Goal: Task Accomplishment & Management: Complete application form

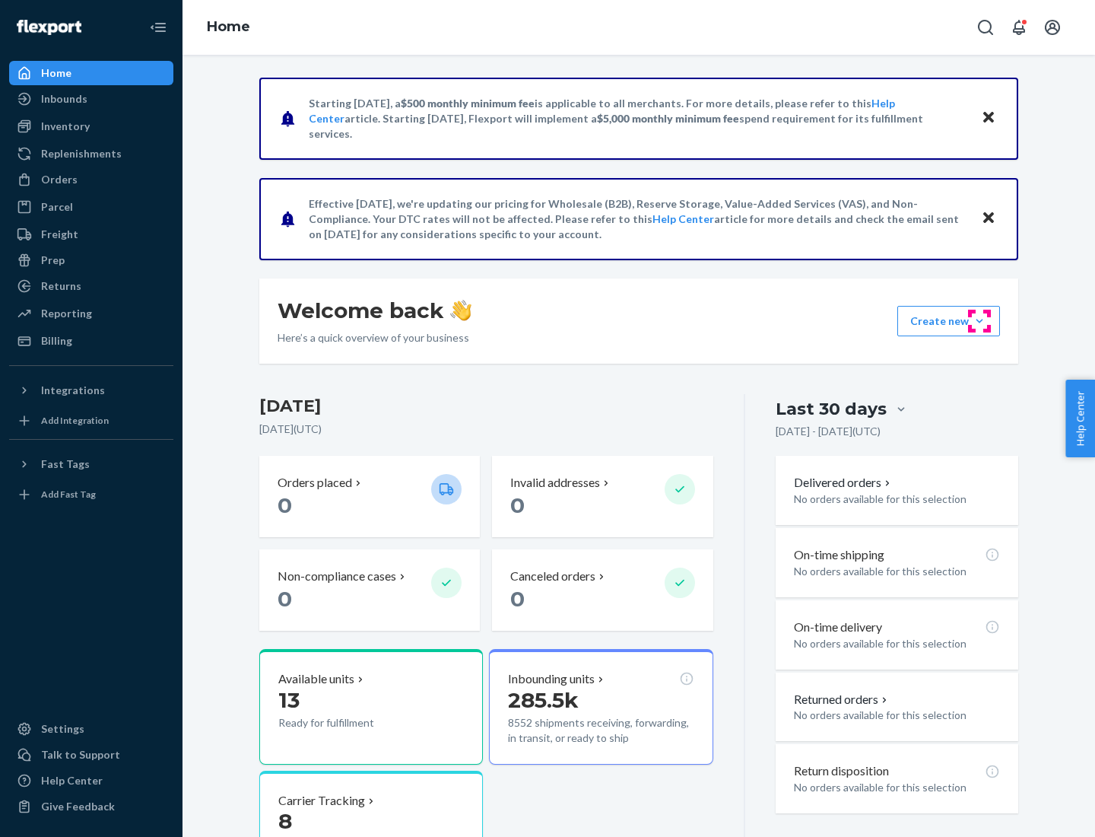
click at [980, 321] on button "Create new Create new inbound Create new order Create new product" at bounding box center [948, 321] width 103 height 30
click at [91, 99] on div "Inbounds" at bounding box center [91, 98] width 161 height 21
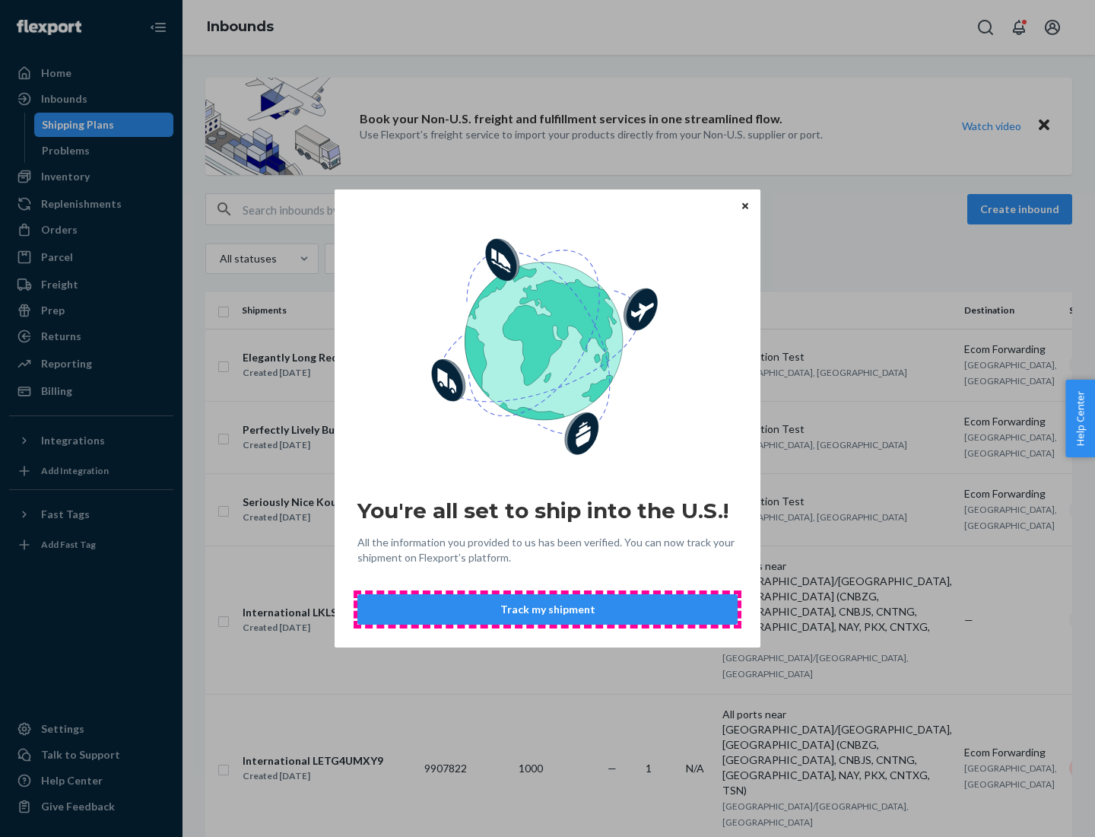
click at [548, 609] on button "Track my shipment" at bounding box center [547, 609] width 380 height 30
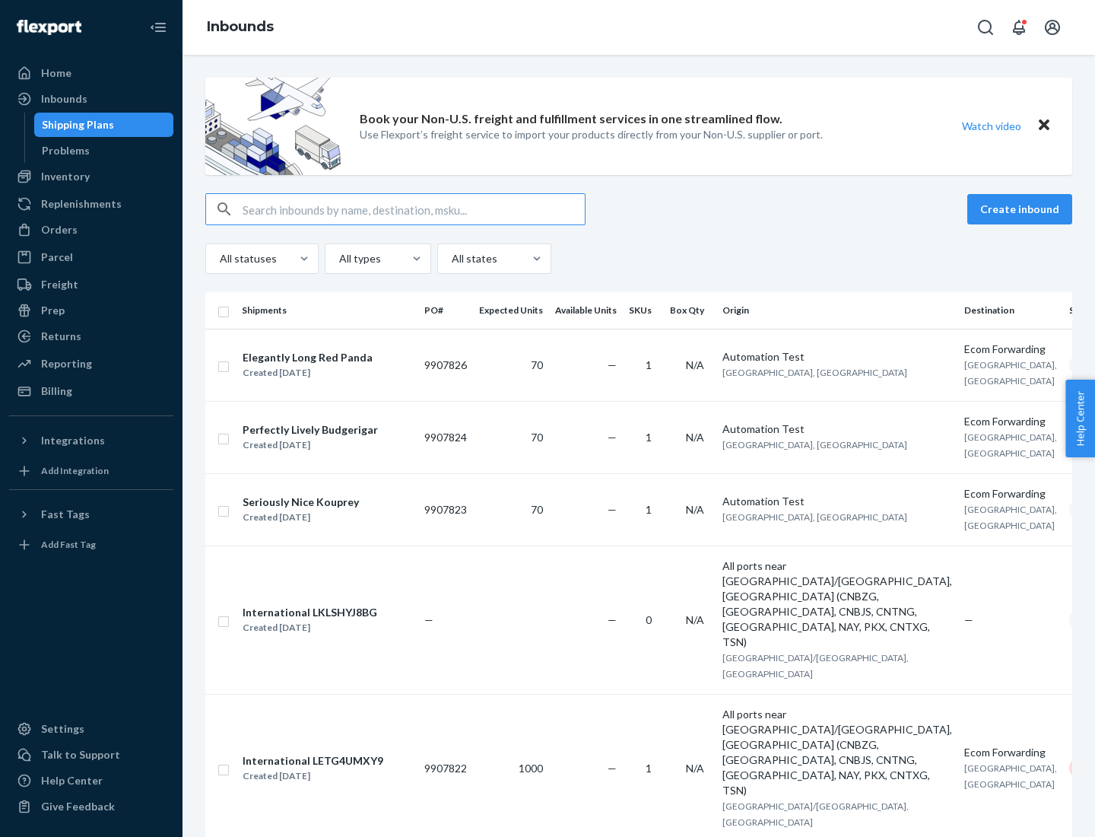
click at [1022, 209] on button "Create inbound" at bounding box center [1019, 209] width 105 height 30
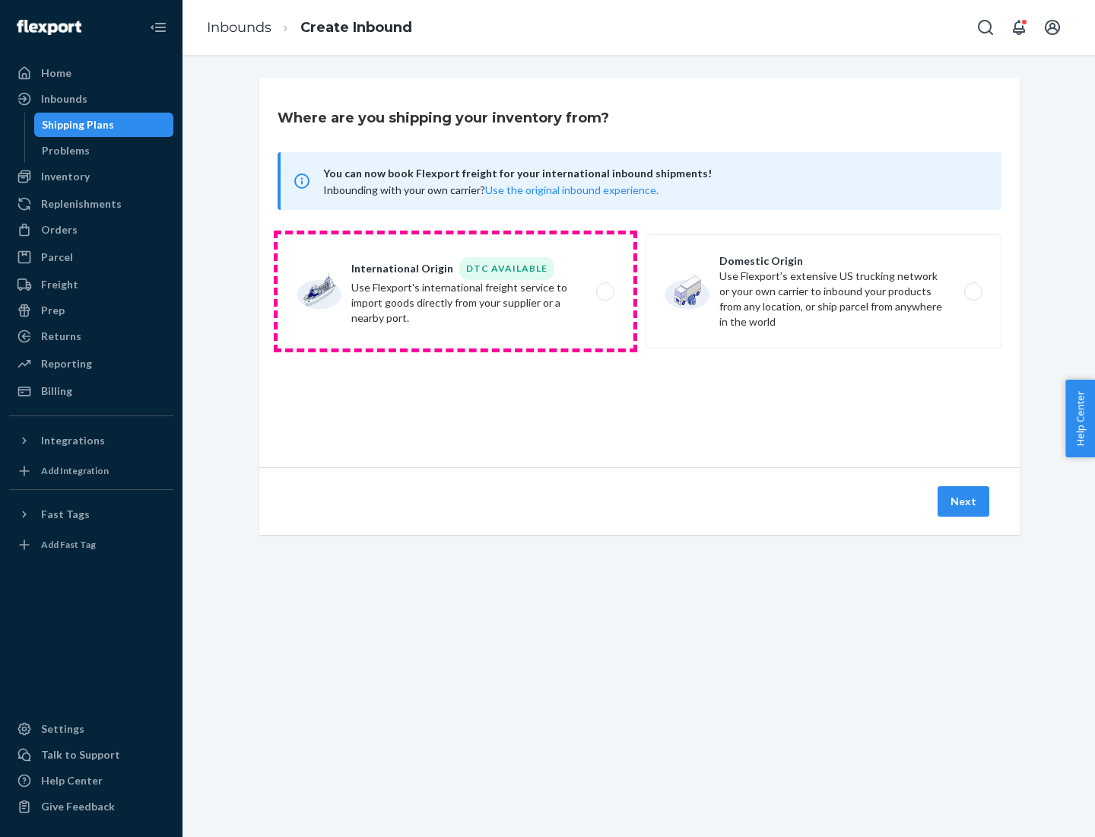
click at [456, 291] on label "International Origin DTC Available Use Flexport's international freight service…" at bounding box center [456, 291] width 356 height 114
click at [605, 291] on input "International Origin DTC Available Use Flexport's international freight service…" at bounding box center [610, 292] width 10 height 10
radio input "true"
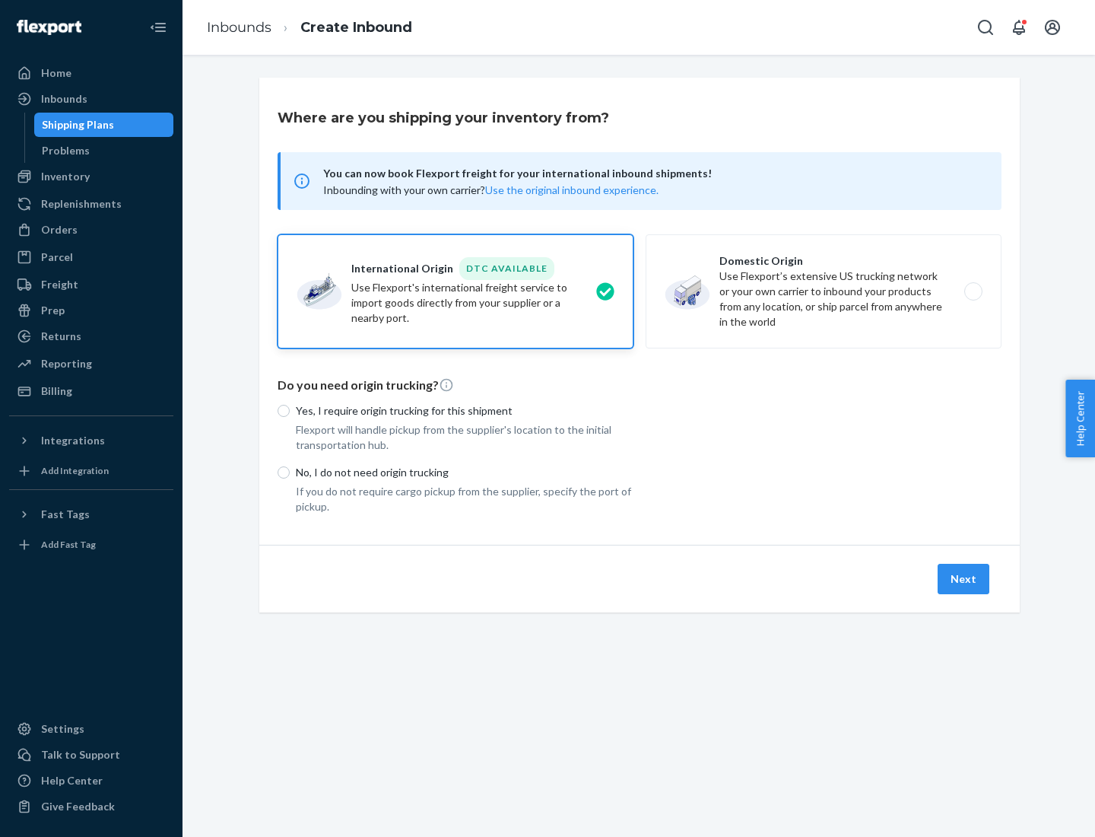
click at [465, 472] on p "No, I do not need origin trucking" at bounding box center [465, 472] width 338 height 15
click at [290, 472] on input "No, I do not need origin trucking" at bounding box center [284, 472] width 12 height 12
radio input "true"
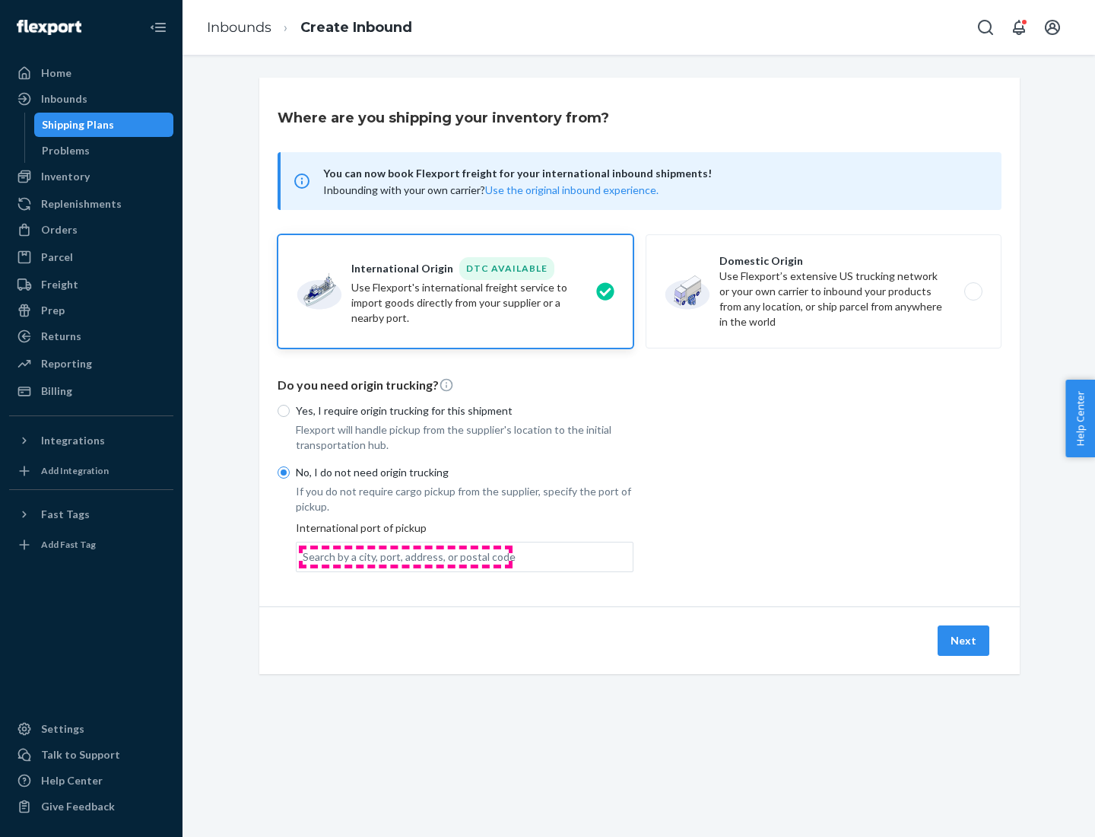
click at [405, 556] on div "Search by a city, port, address, or postal code" at bounding box center [409, 556] width 213 height 15
click at [304, 556] on input "Search by a city, port, address, or postal code" at bounding box center [304, 556] width 2 height 15
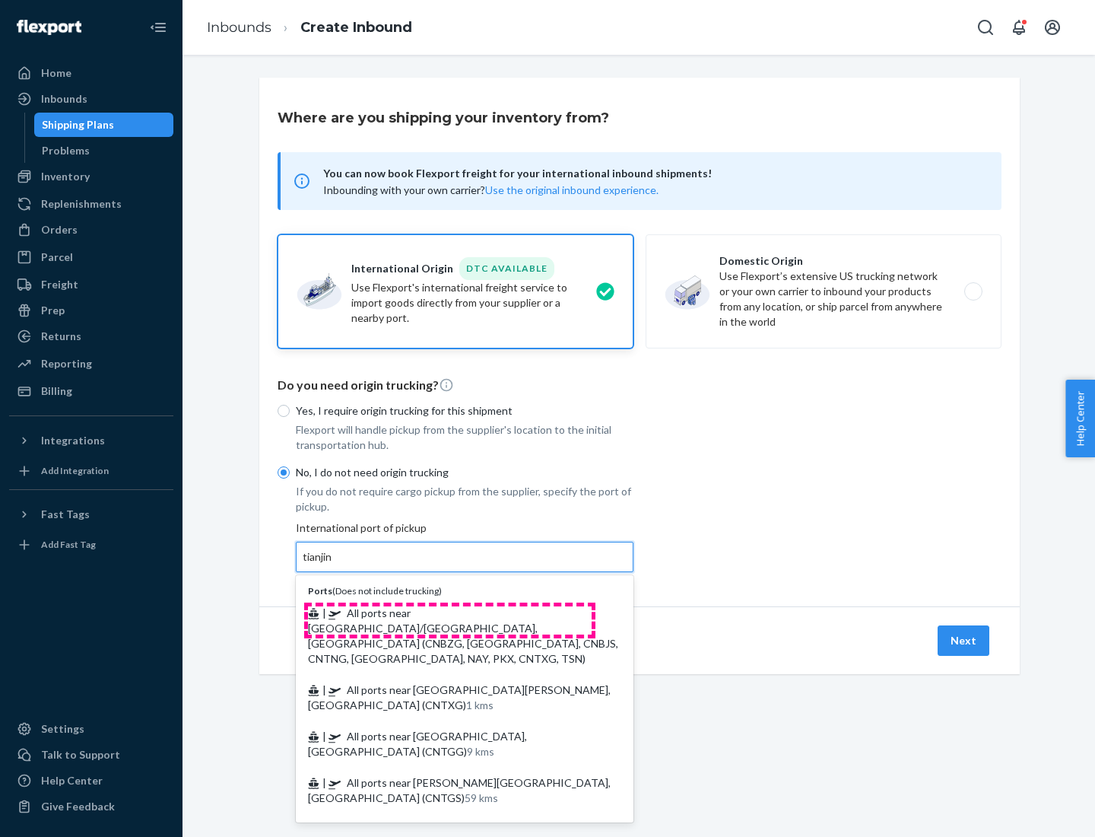
click at [449, 612] on span "| All ports near [GEOGRAPHIC_DATA]/[GEOGRAPHIC_DATA], [GEOGRAPHIC_DATA] (CNBZG,…" at bounding box center [463, 635] width 310 height 59
click at [334, 564] on input "tianjin" at bounding box center [318, 556] width 31 height 15
type input "All ports near [GEOGRAPHIC_DATA]/[GEOGRAPHIC_DATA], [GEOGRAPHIC_DATA] (CNBZG, […"
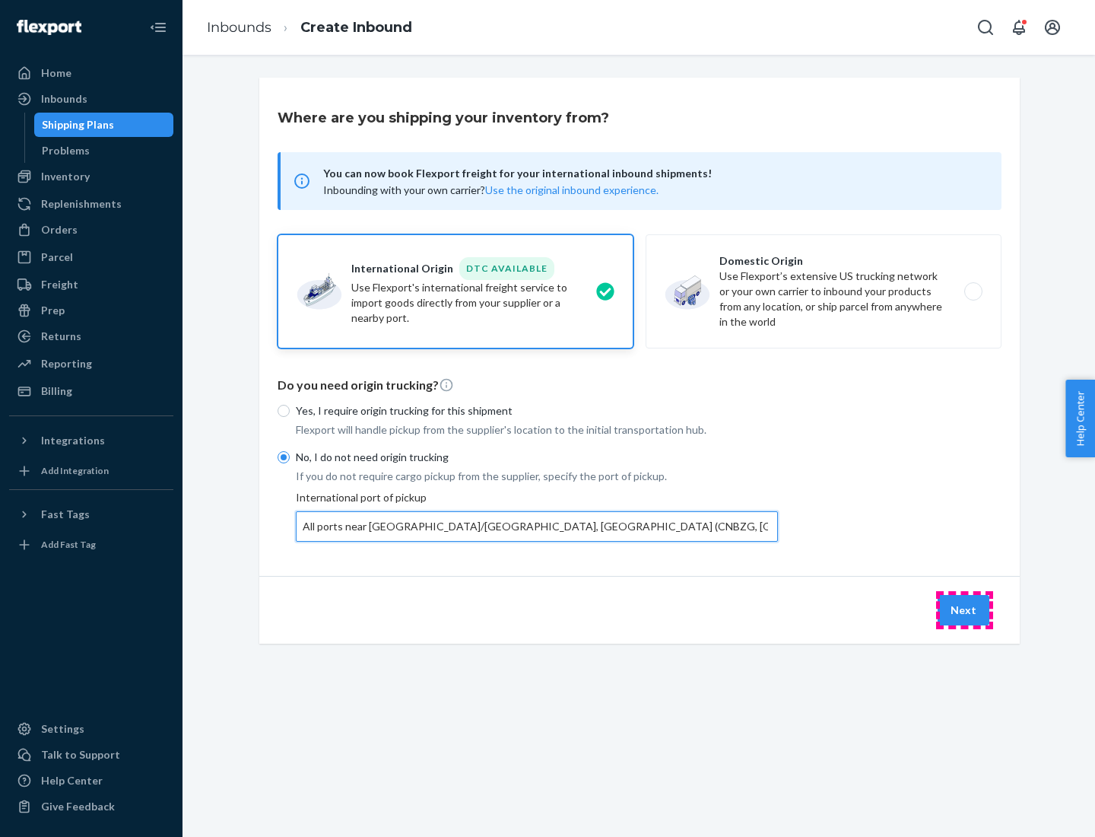
click at [964, 609] on button "Next" at bounding box center [964, 610] width 52 height 30
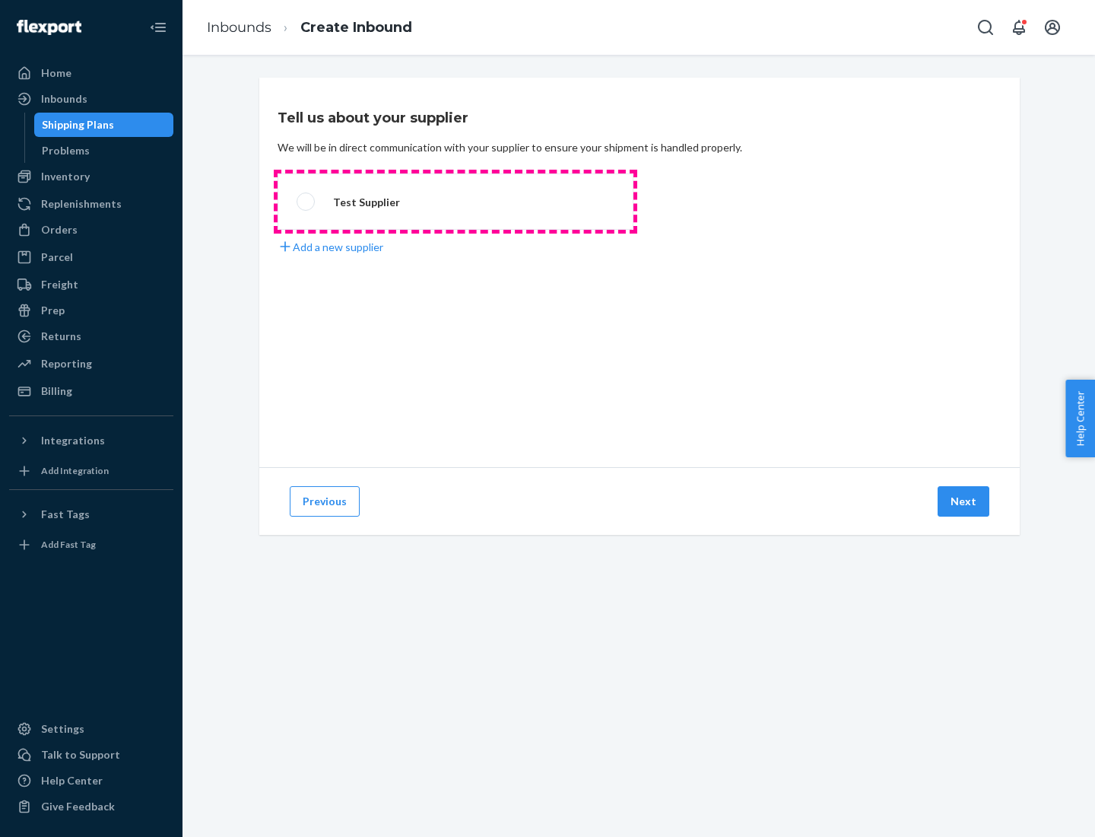
click at [456, 202] on label "Test Supplier" at bounding box center [456, 201] width 356 height 56
click at [306, 202] on input "Test Supplier" at bounding box center [302, 202] width 10 height 10
radio input "true"
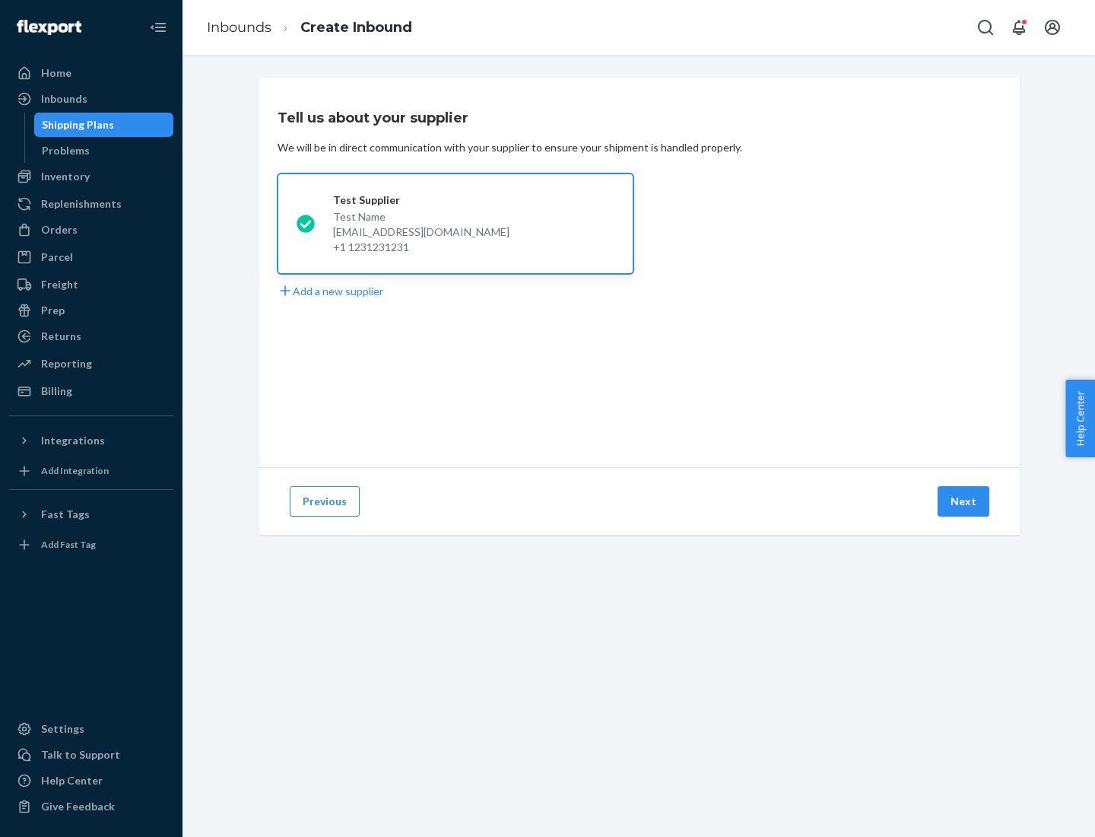
click at [964, 501] on button "Next" at bounding box center [964, 501] width 52 height 30
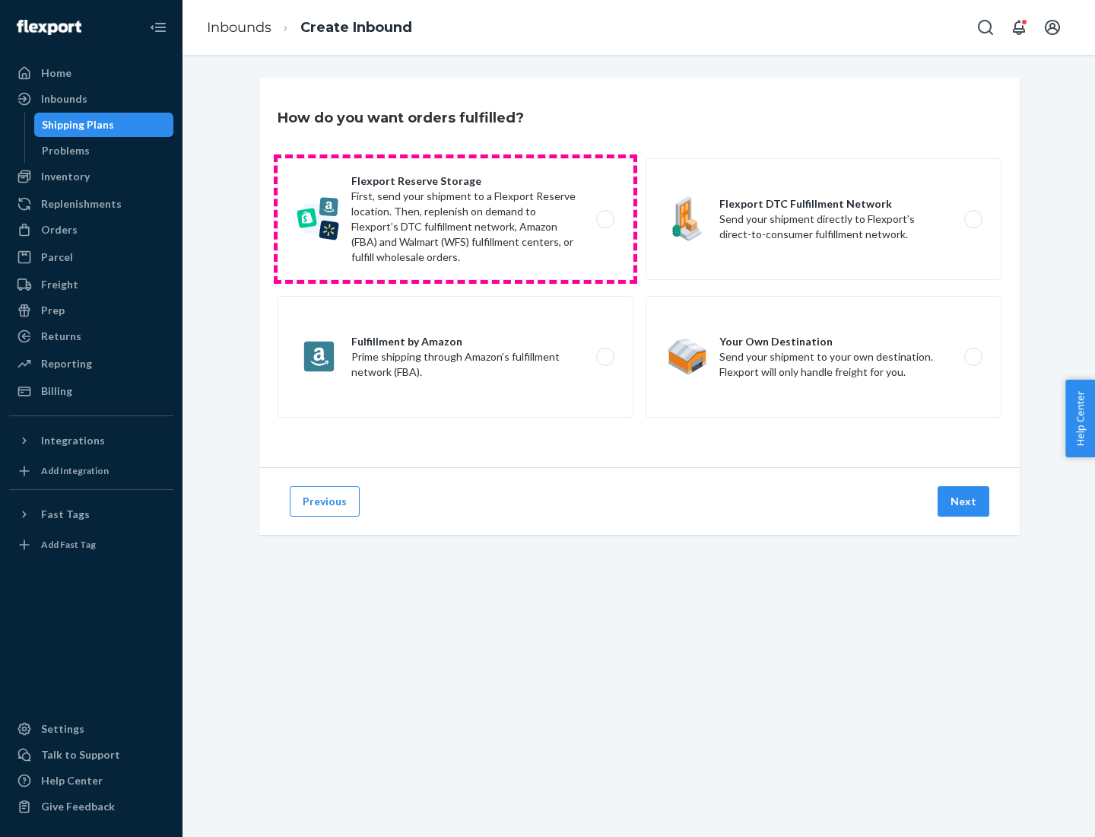
click at [456, 219] on label "Flexport Reserve Storage First, send your shipment to a Flexport Reserve locati…" at bounding box center [456, 219] width 356 height 122
click at [605, 219] on input "Flexport Reserve Storage First, send your shipment to a Flexport Reserve locati…" at bounding box center [610, 219] width 10 height 10
radio input "true"
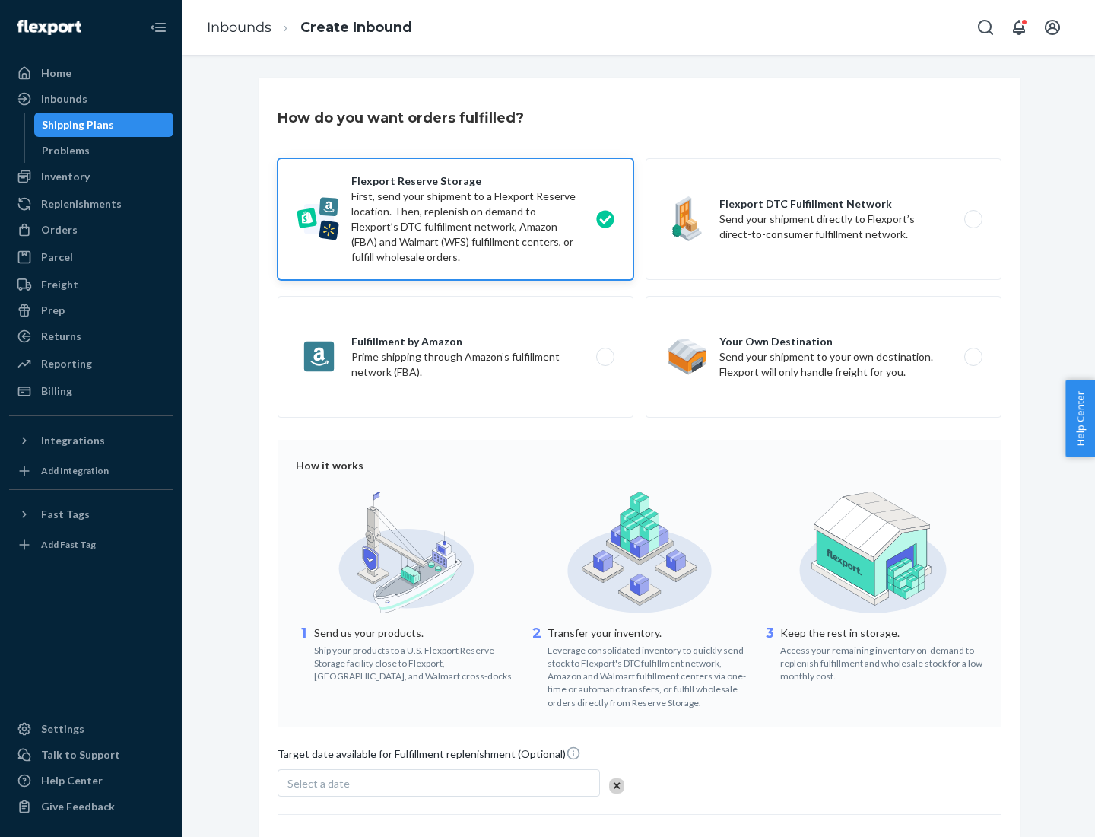
scroll to position [125, 0]
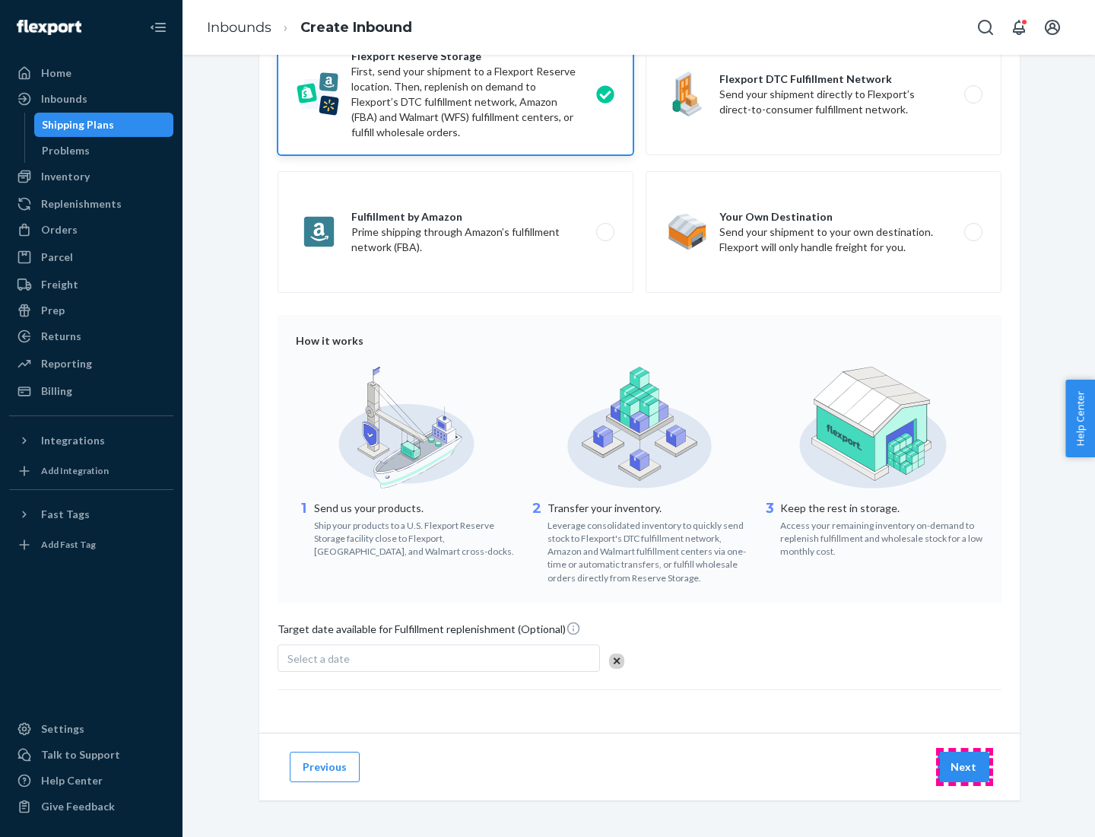
click at [964, 766] on button "Next" at bounding box center [964, 766] width 52 height 30
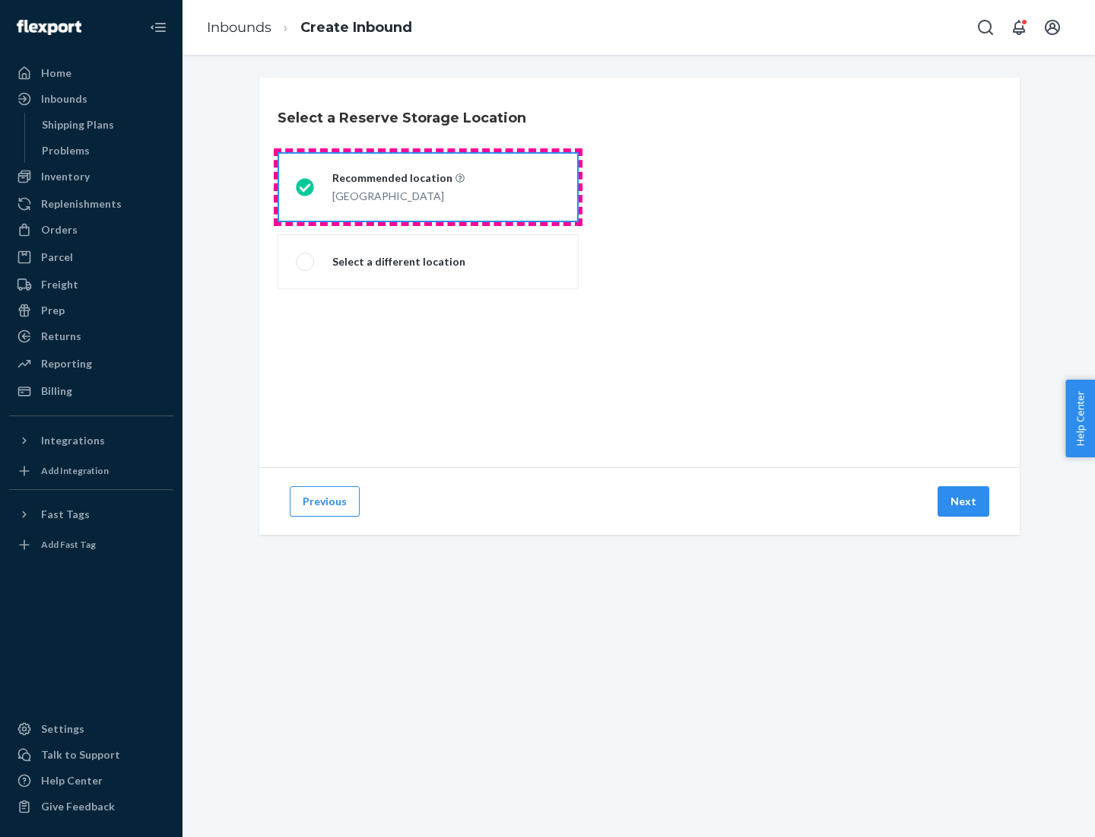
click at [428, 187] on div "[GEOGRAPHIC_DATA]" at bounding box center [398, 195] width 132 height 18
click at [306, 187] on input "Recommended location [GEOGRAPHIC_DATA]" at bounding box center [301, 188] width 10 height 10
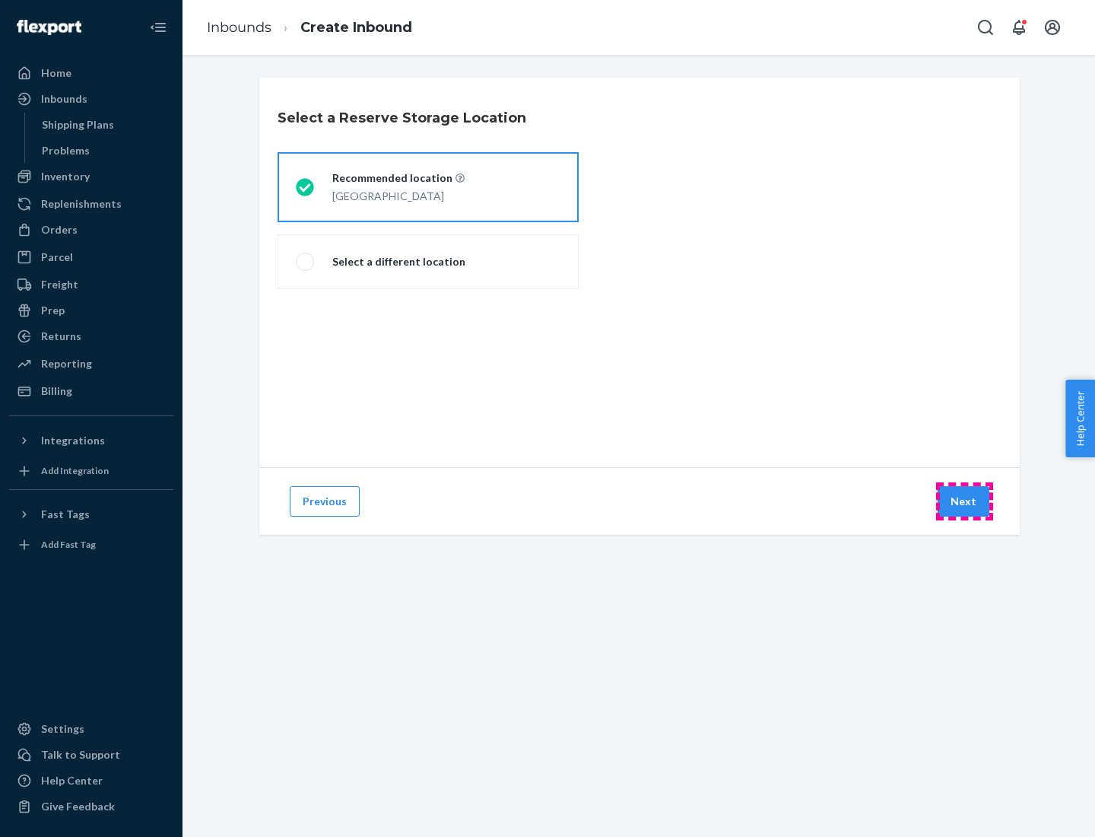
click at [964, 501] on button "Next" at bounding box center [964, 501] width 52 height 30
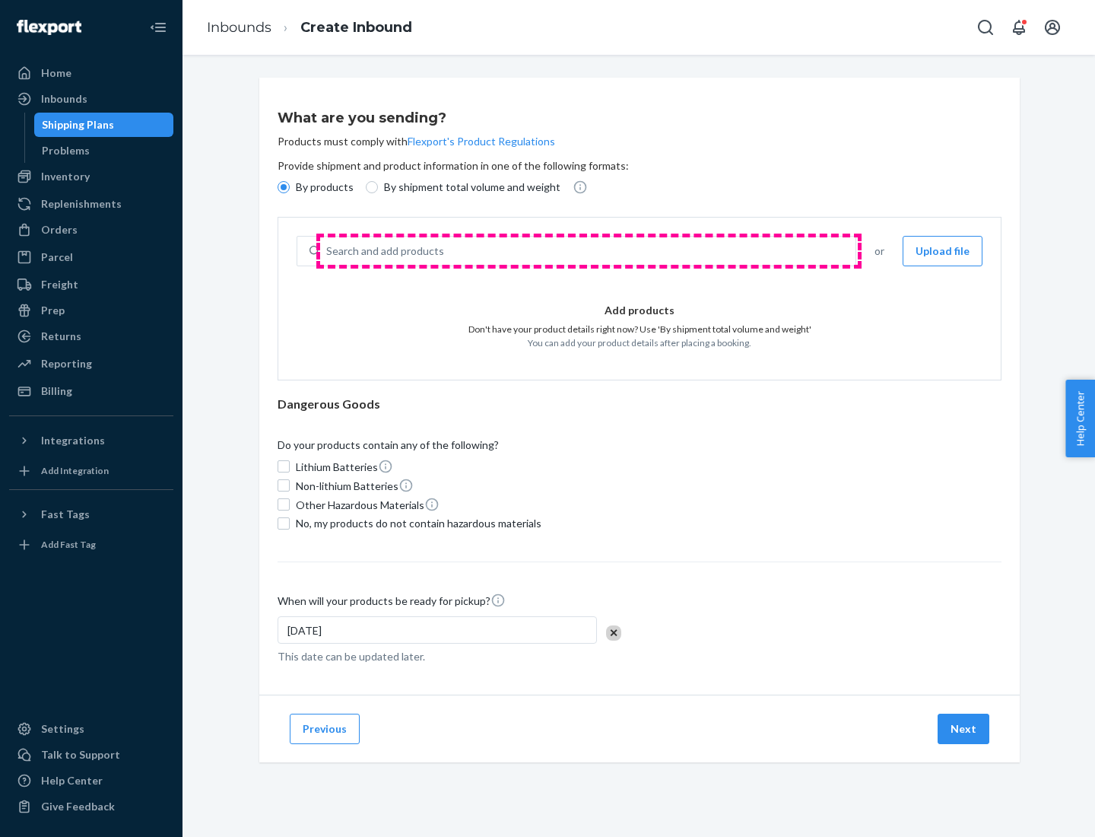
click at [589, 251] on div "Search and add products" at bounding box center [587, 250] width 535 height 27
click at [328, 251] on input "Search and add products" at bounding box center [327, 250] width 2 height 15
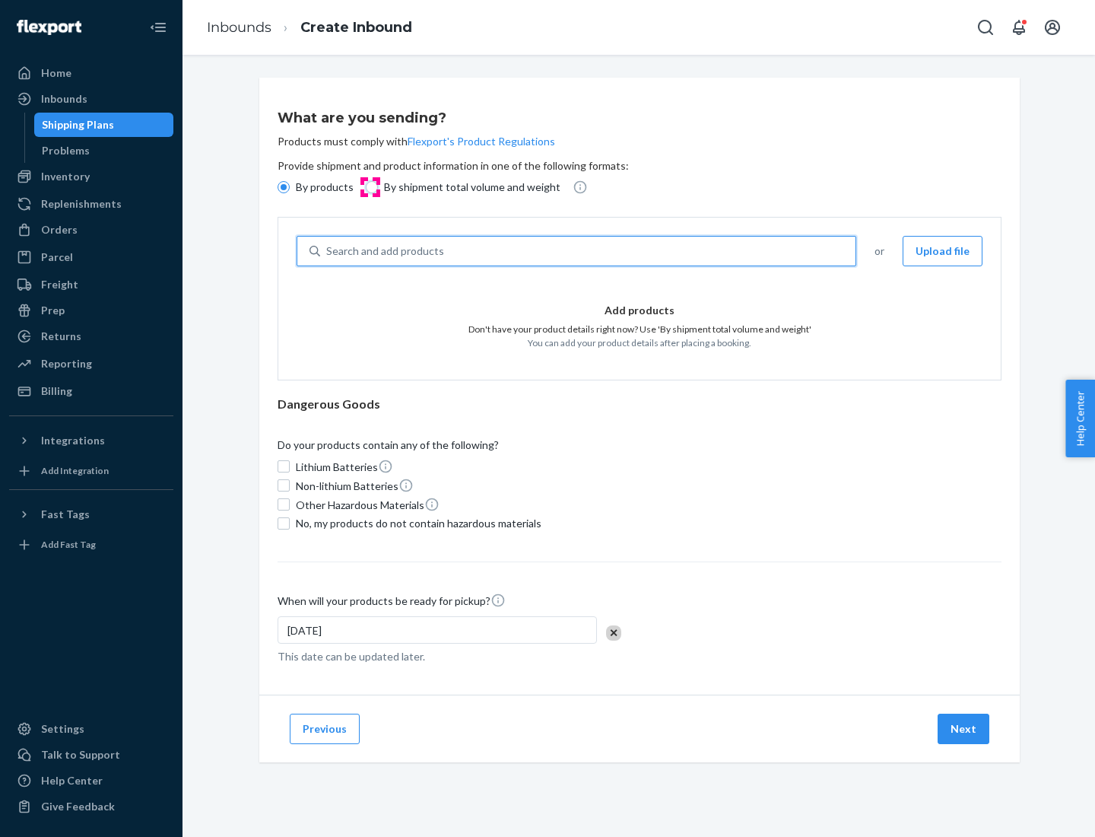
click at [370, 187] on input "By shipment total volume and weight" at bounding box center [372, 187] width 12 height 12
radio input "true"
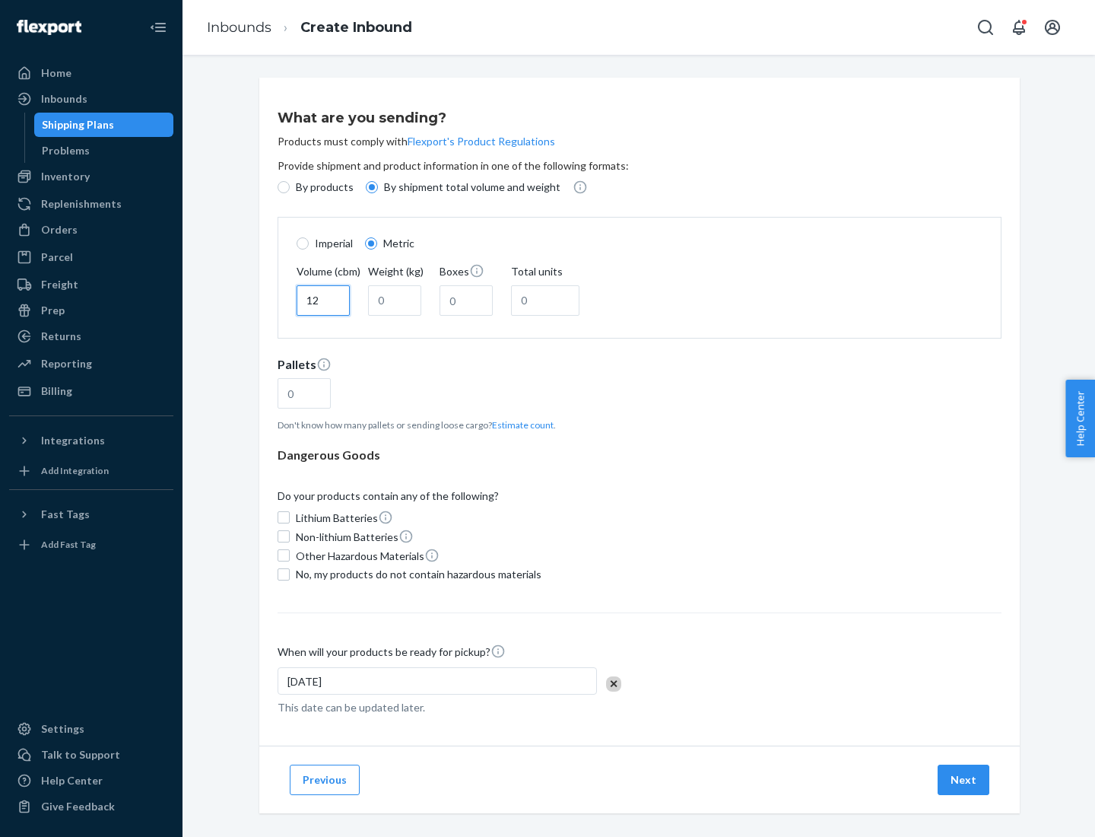
type input "12"
type input "22"
type input "222"
type input "121"
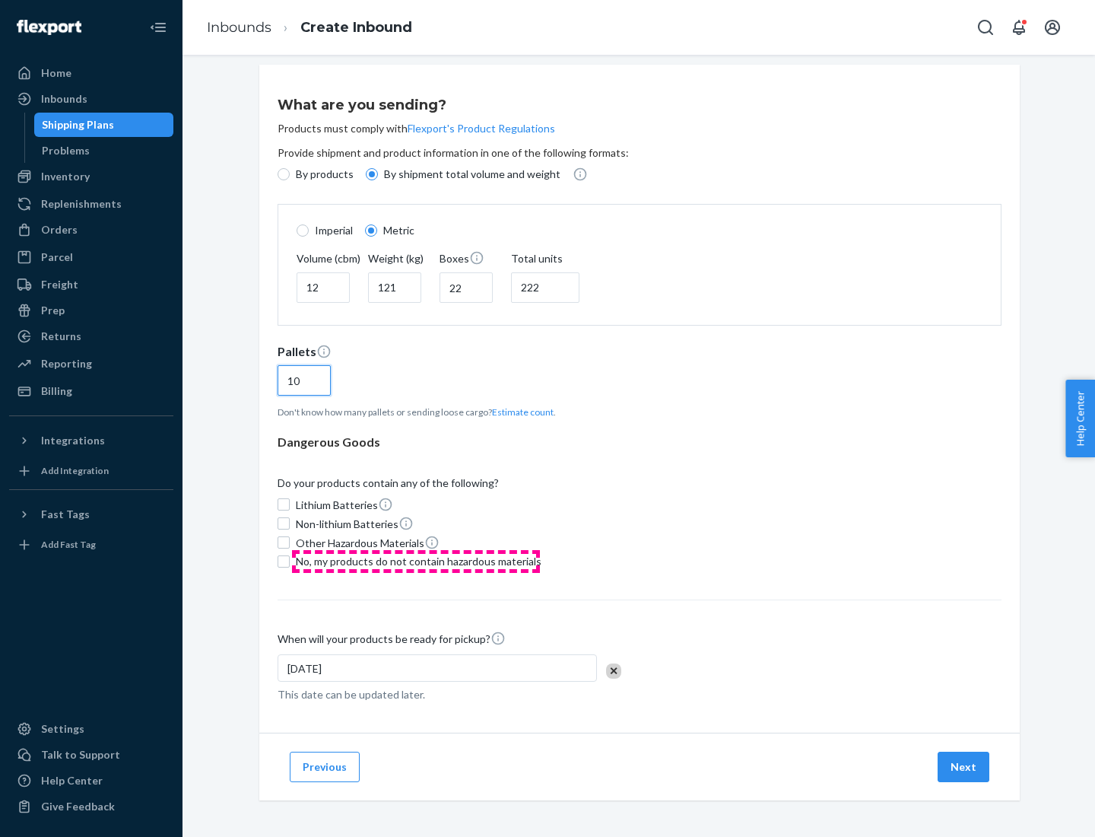
type input "10"
click at [416, 560] on span "No, my products do not contain hazardous materials" at bounding box center [419, 561] width 246 height 15
click at [290, 560] on input "No, my products do not contain hazardous materials" at bounding box center [284, 561] width 12 height 12
checkbox input "true"
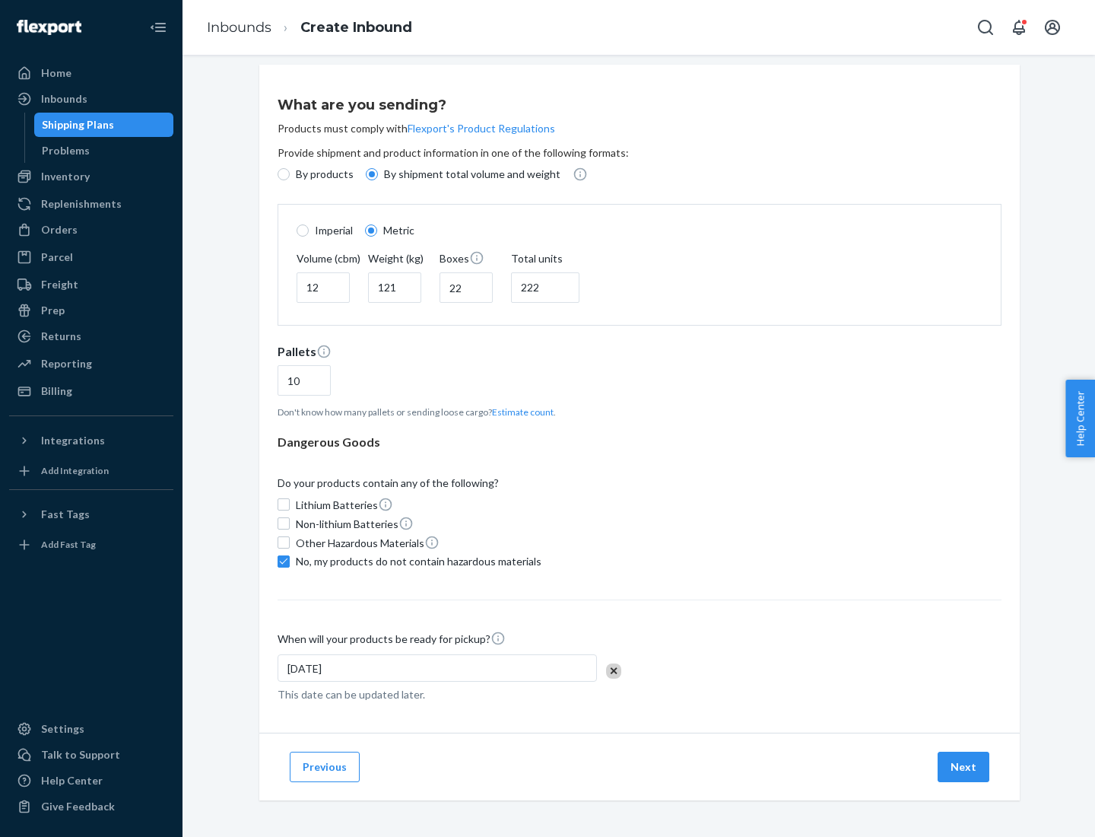
click at [964, 766] on button "Next" at bounding box center [964, 766] width 52 height 30
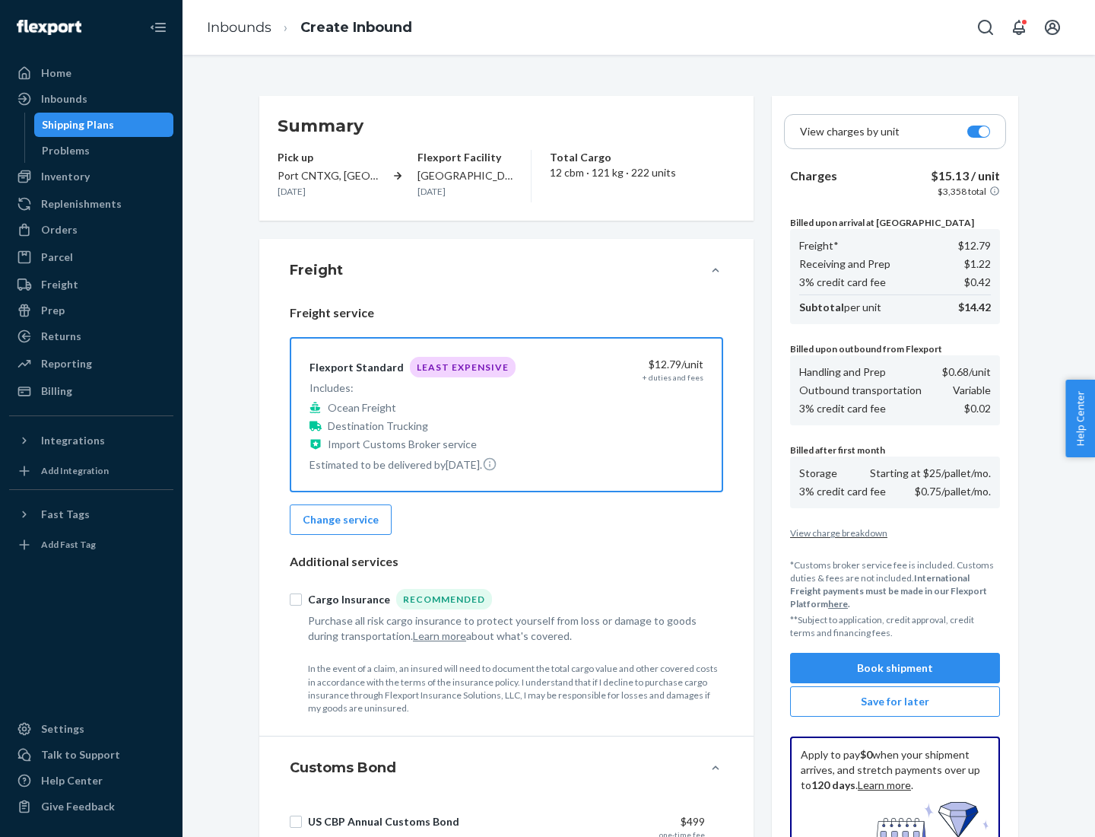
scroll to position [222, 0]
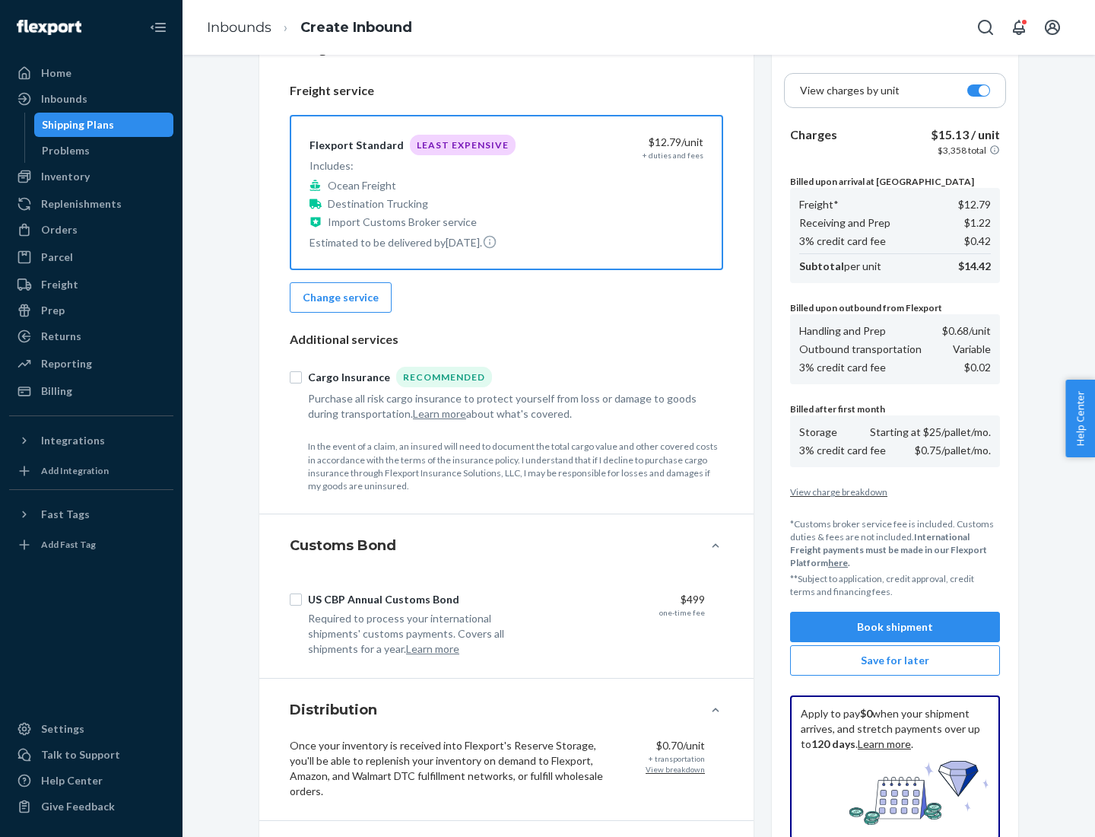
click at [895, 627] on button "Book shipment" at bounding box center [895, 626] width 210 height 30
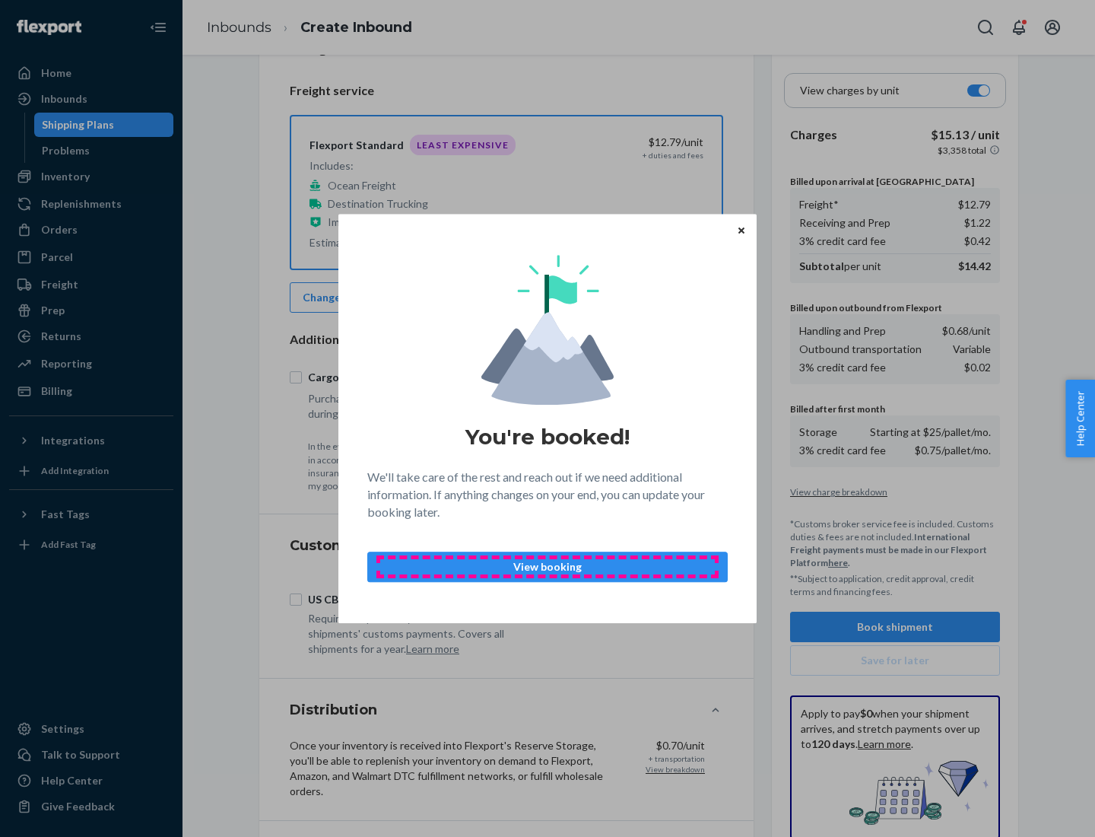
click at [548, 566] on p "View booking" at bounding box center [547, 566] width 335 height 15
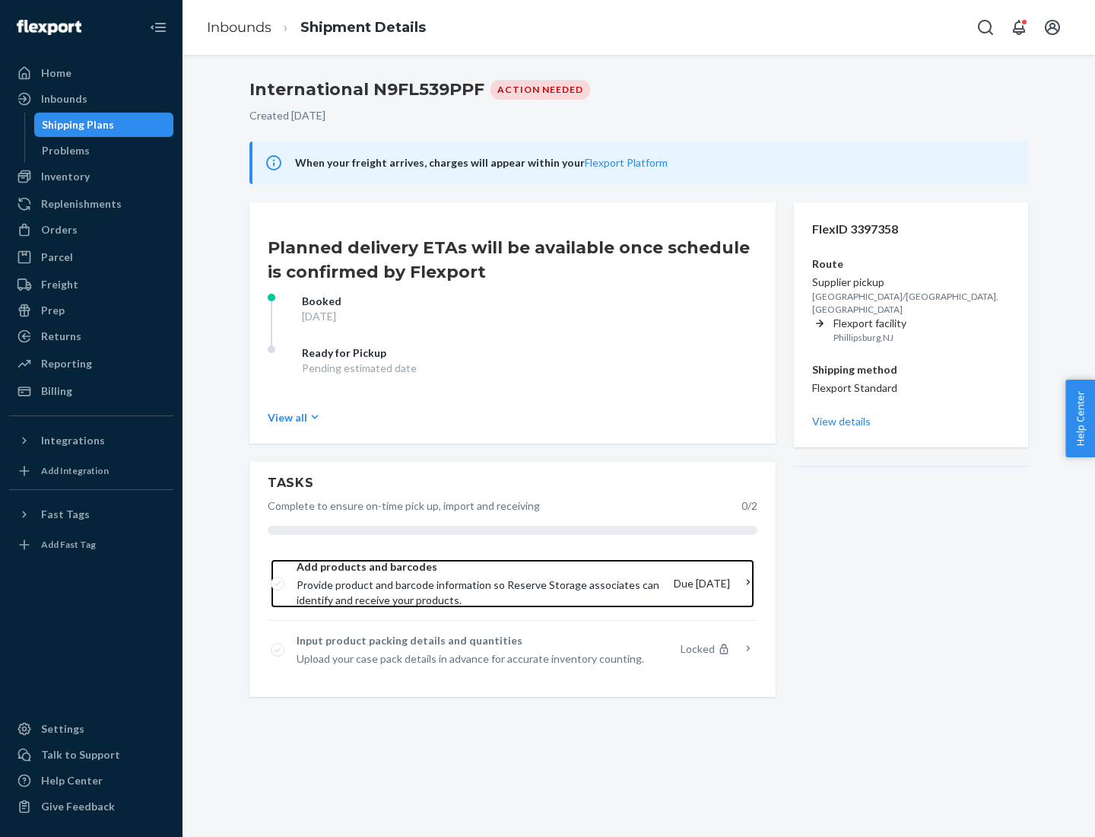
click at [480, 583] on span "Provide product and barcode information so Reserve Storage associates can ident…" at bounding box center [479, 592] width 365 height 30
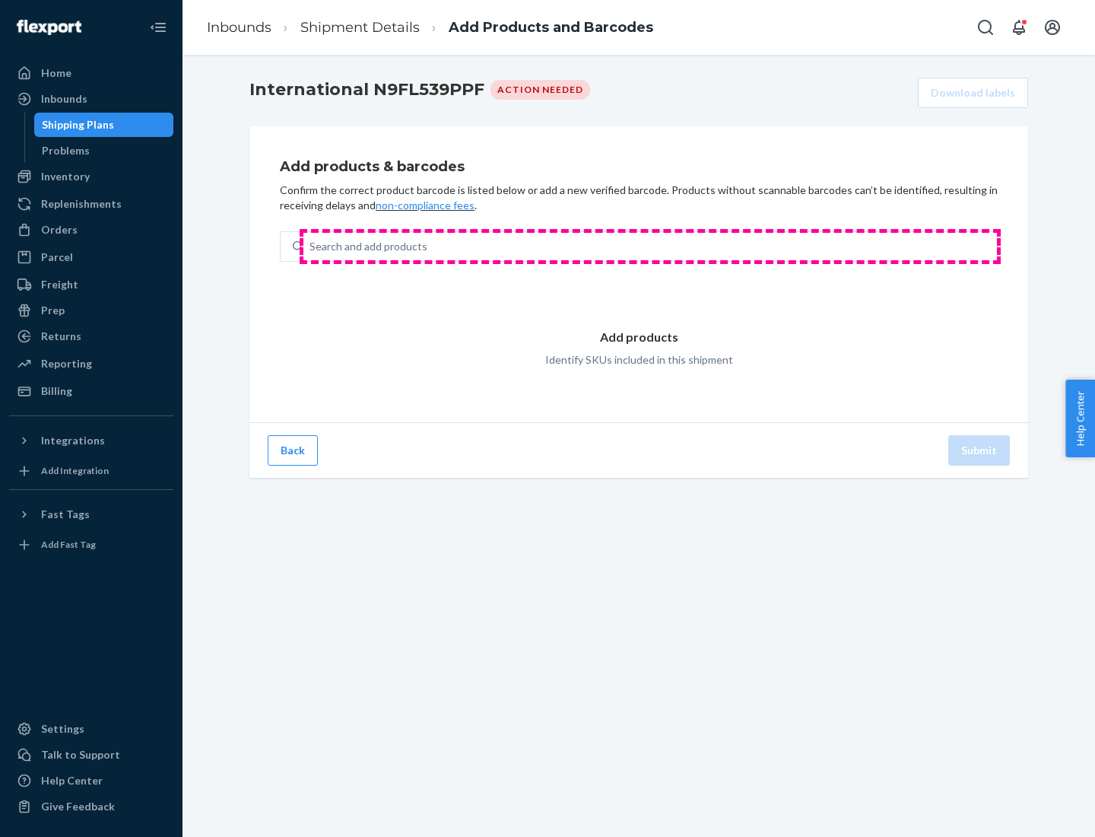
click at [650, 246] on div "Search and add products" at bounding box center [650, 246] width 694 height 27
click at [311, 246] on input "Search and add products" at bounding box center [311, 246] width 2 height 15
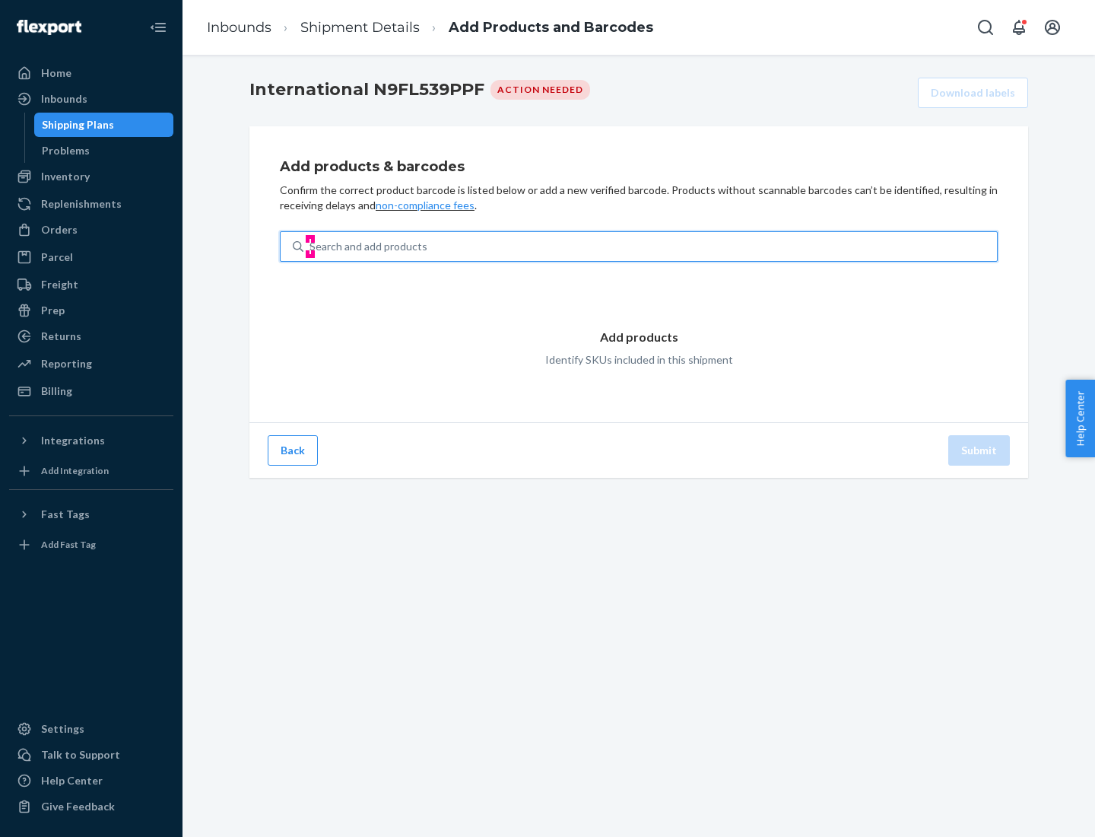
type input "test"
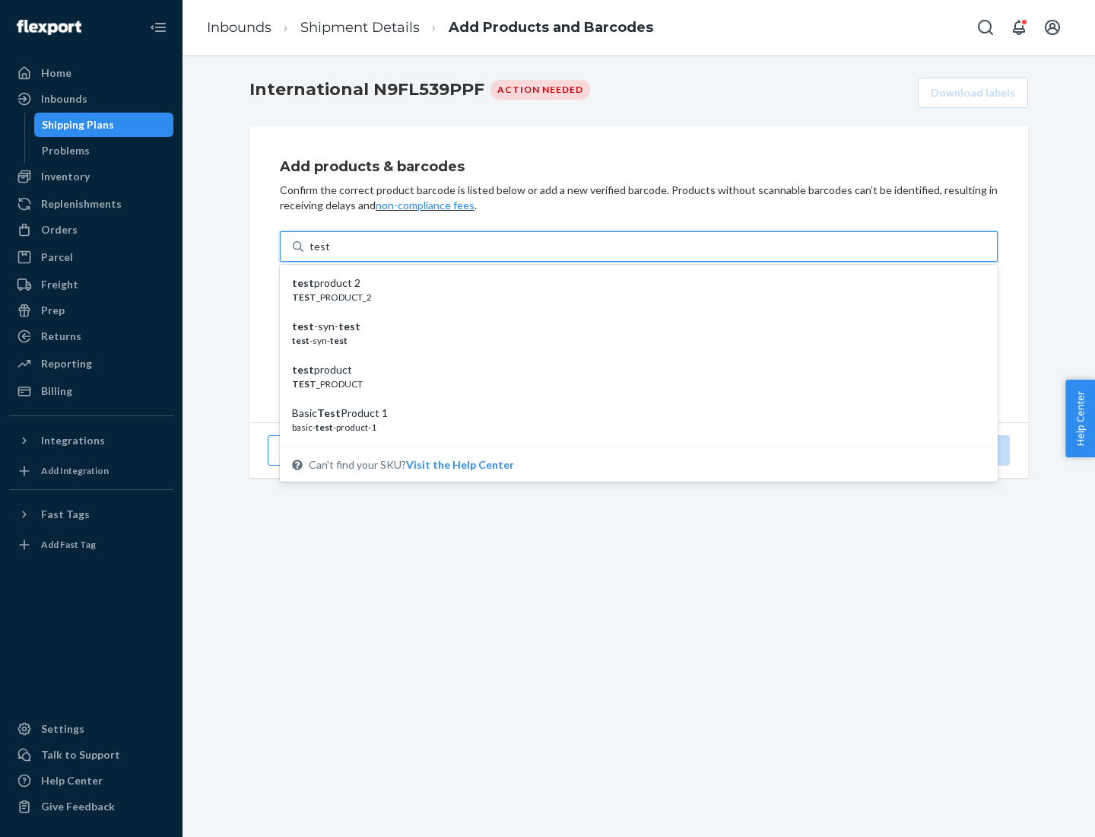
scroll to position [57, 0]
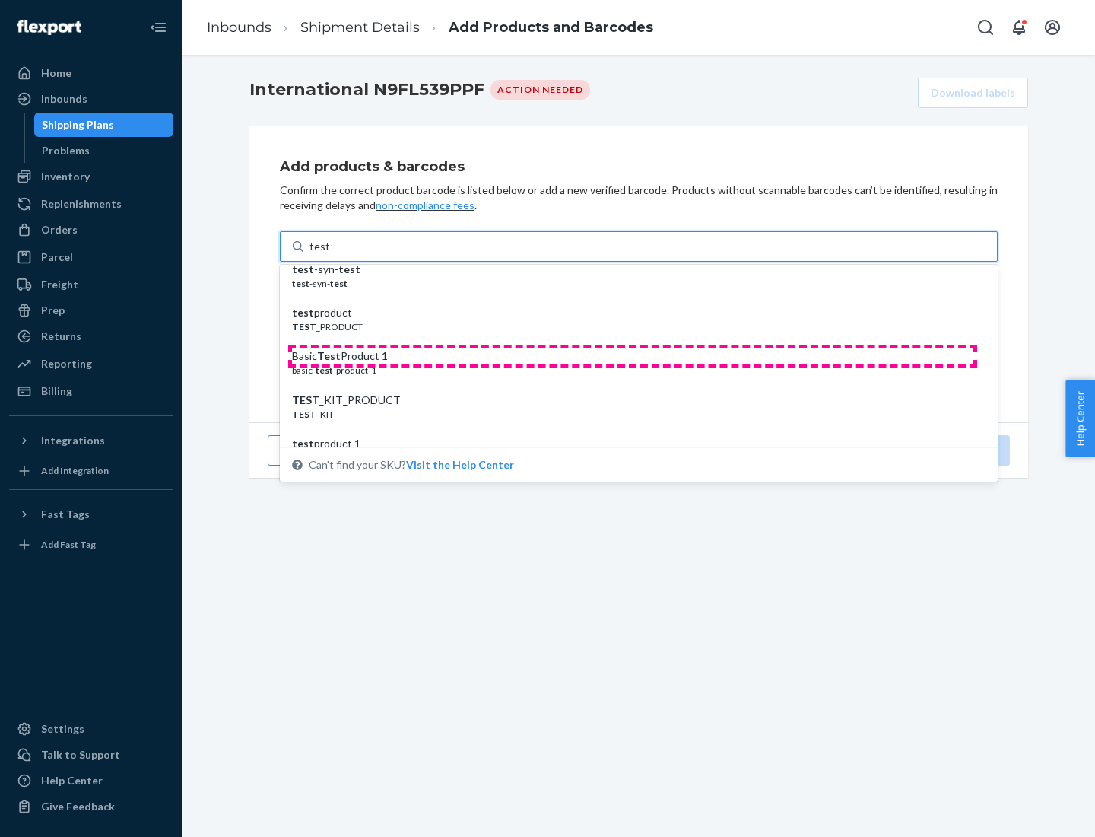
click at [633, 356] on div "Basic Test Product 1" at bounding box center [632, 355] width 681 height 15
click at [329, 254] on input "test" at bounding box center [320, 246] width 20 height 15
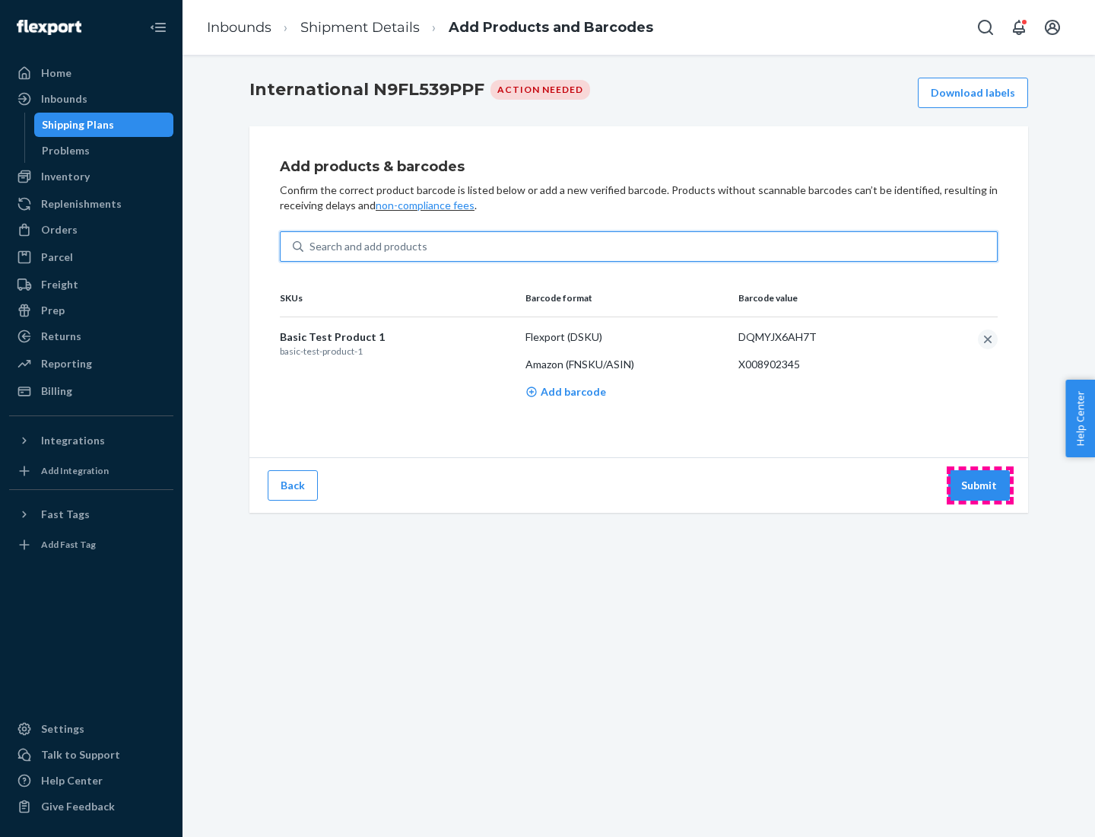
click at [980, 484] on button "Submit" at bounding box center [979, 485] width 62 height 30
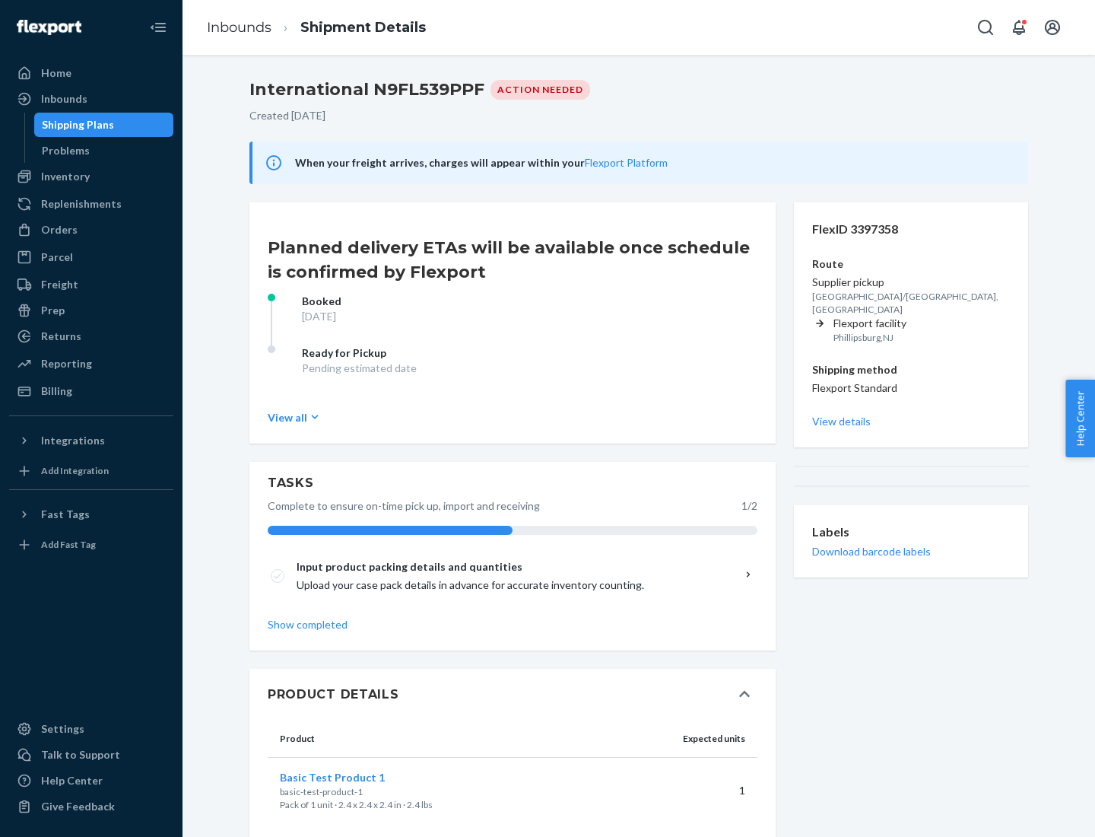
scroll to position [26, 0]
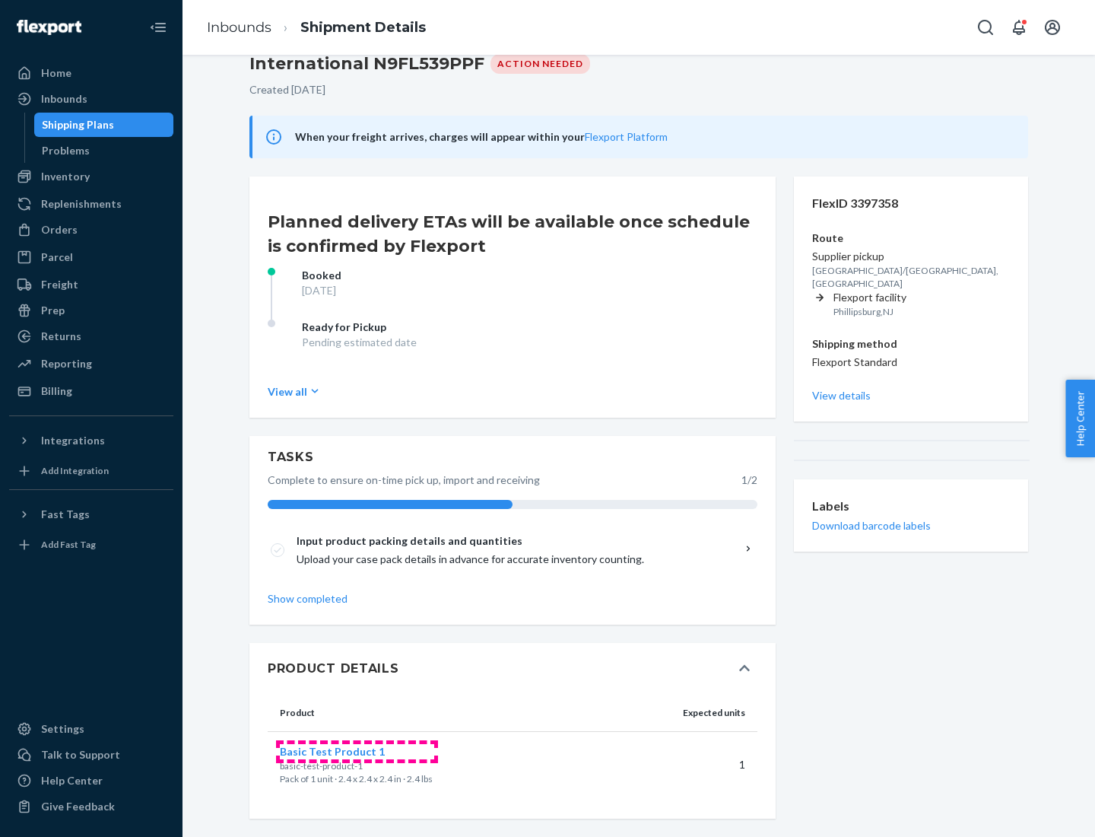
click at [357, 751] on span "Basic Test Product 1" at bounding box center [332, 751] width 105 height 13
